Goal: Information Seeking & Learning: Check status

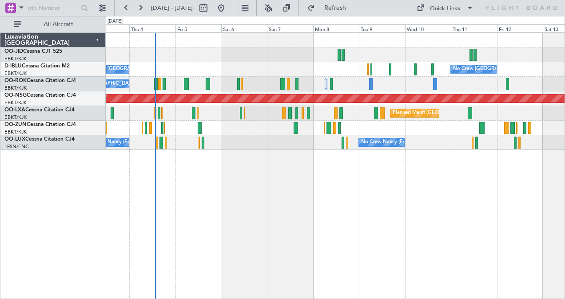
click at [343, 211] on div "AOG Maint [GEOGRAPHIC_DATA] ([GEOGRAPHIC_DATA] National) No Crew [GEOGRAPHIC_DA…" at bounding box center [336, 165] width 460 height 267
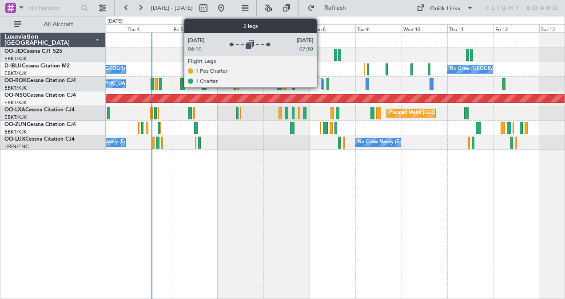
click at [321, 85] on div at bounding box center [321, 83] width 1 height 11
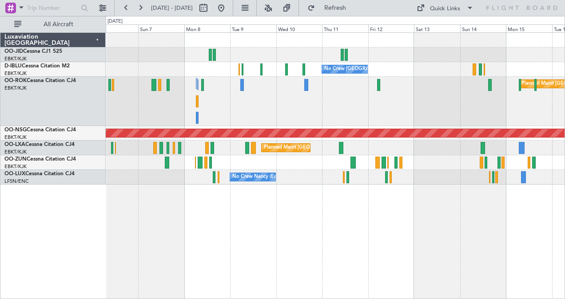
click at [410, 89] on div "No Crew Brussels (Brussels National) No Crew Brussels (Brussels National) Plann…" at bounding box center [335, 109] width 459 height 152
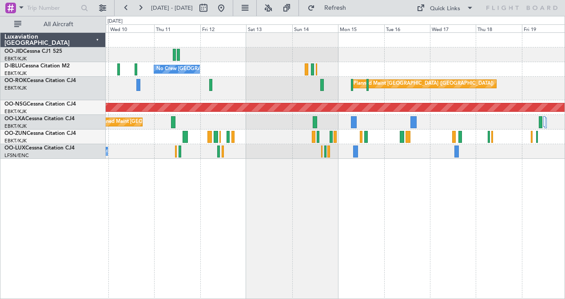
click at [268, 79] on div "Planned Maint Paris (Le Bourget)" at bounding box center [335, 89] width 459 height 24
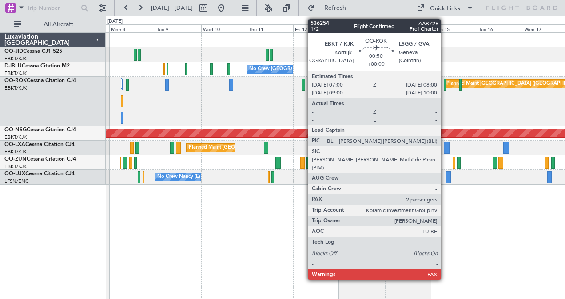
click at [445, 84] on div at bounding box center [445, 85] width 2 height 12
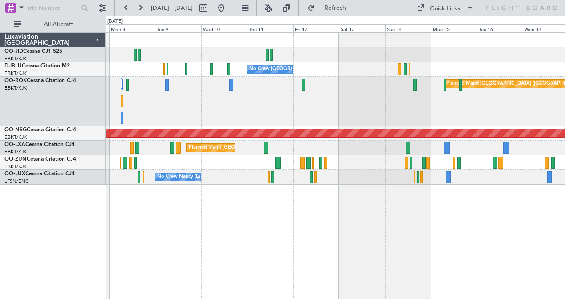
click at [442, 105] on div "Planned Maint Paris (Le Bourget)" at bounding box center [335, 101] width 459 height 49
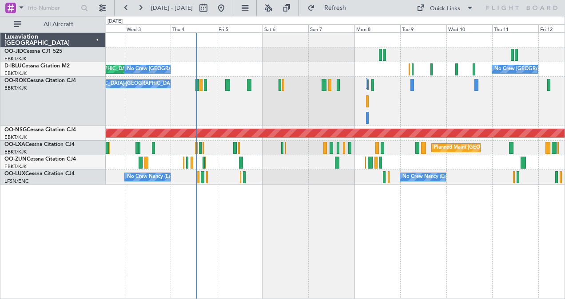
click at [184, 160] on div at bounding box center [335, 162] width 459 height 15
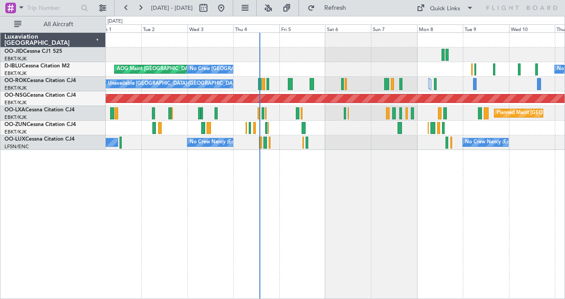
click at [313, 52] on div at bounding box center [335, 55] width 459 height 15
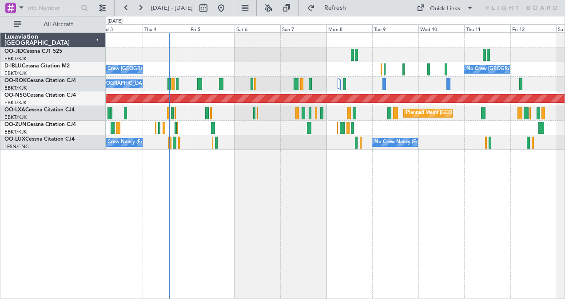
click at [383, 188] on div "AOG Maint Brussels (Brussels National) No Crew Brussels (Brussels National) No …" at bounding box center [336, 165] width 460 height 267
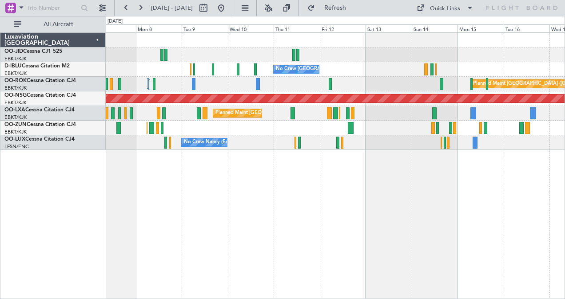
click at [319, 147] on div "No Crew Brussels (Brussels National) Planned Maint Paris (Le Bourget) Planned M…" at bounding box center [335, 91] width 459 height 117
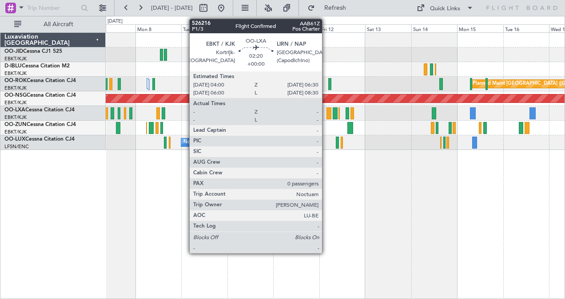
click at [327, 115] on div at bounding box center [329, 114] width 5 height 12
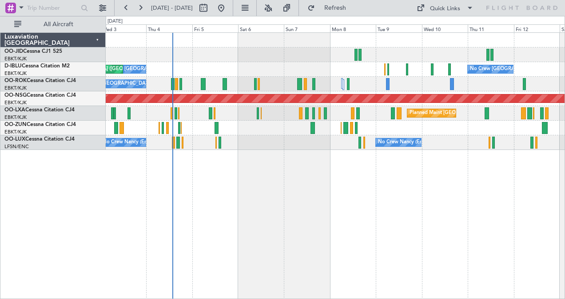
click at [386, 228] on div "No Crew Brussels (Brussels National) No Crew Brussels (Brussels National) AOG M…" at bounding box center [336, 165] width 460 height 267
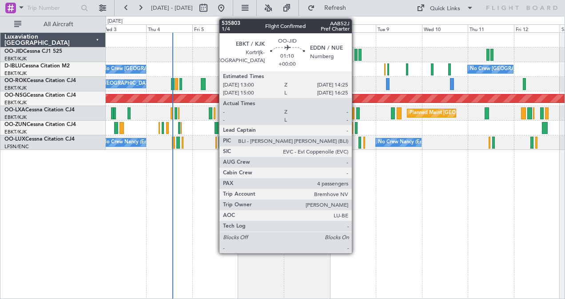
click at [356, 56] on div at bounding box center [355, 55] width 3 height 12
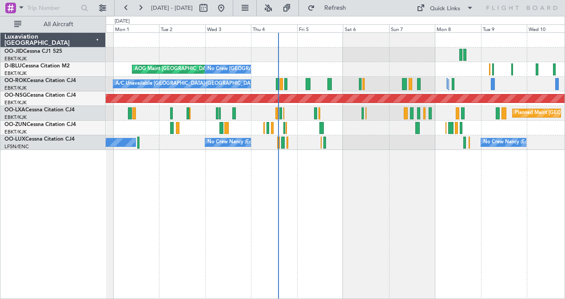
click at [446, 197] on div "AOG Maint Kortrijk-[GEOGRAPHIC_DATA] Planned Maint [GEOGRAPHIC_DATA]-[GEOGRAPHI…" at bounding box center [336, 165] width 460 height 267
